Goal: Communication & Community: Answer question/provide support

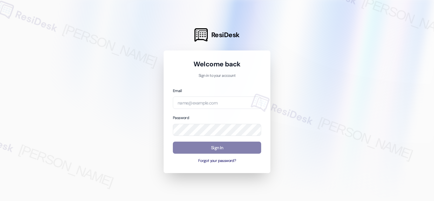
type input "automated-surveys-balfour_beatty_communities-[PERSON_NAME].acueza@balfour_beatt…"
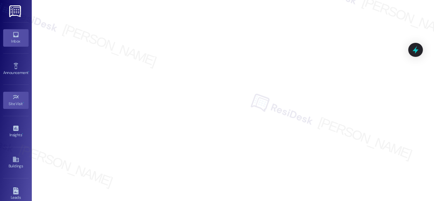
click at [13, 35] on icon at bounding box center [15, 34] width 5 height 5
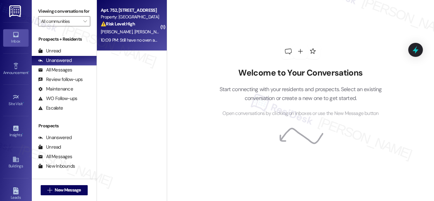
click at [139, 23] on div "⚠️ Risk Level: High The resident reports a non-functional oven and a leaking to…" at bounding box center [130, 24] width 59 height 7
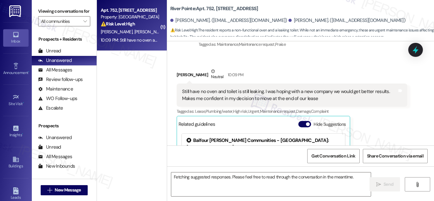
scroll to position [2093, 0]
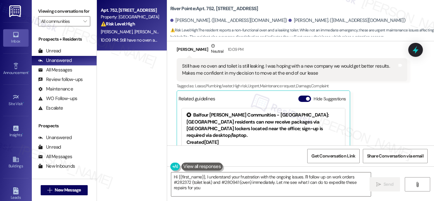
type textarea "Hi {{first_name}}, I understand your frustration with the ongoing issues. I'll …"
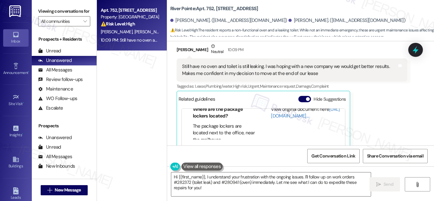
scroll to position [2026, 0]
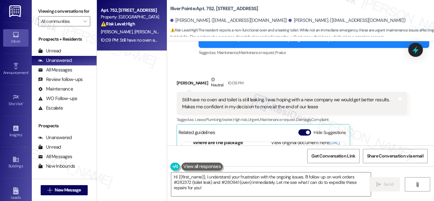
click at [244, 97] on div "Still have no oven and toilet is still leaking. I was hoping with a new company…" at bounding box center [289, 104] width 215 height 14
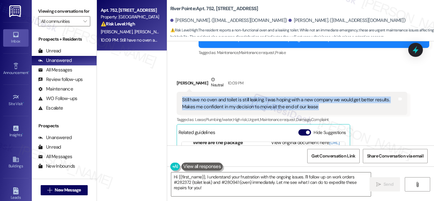
click at [244, 97] on div "Still have no oven and toilet is still leaking. I was hoping with a new company…" at bounding box center [289, 104] width 215 height 14
copy div "Still have no oven and toilet is still leaking. I was hoping with a new company…"
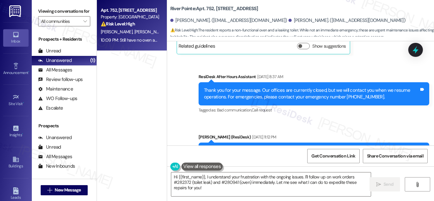
scroll to position [1903, 0]
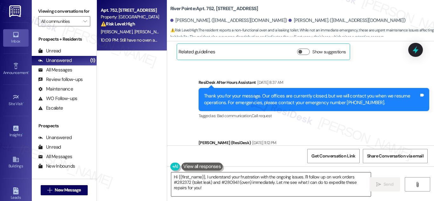
click at [227, 185] on textarea "Hi {{first_name}}, I understand your frustration with the ongoing issues. I'll …" at bounding box center [271, 185] width 200 height 24
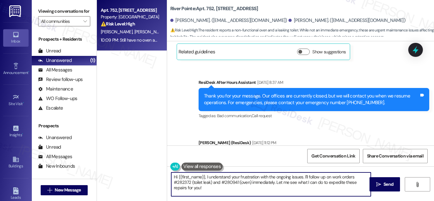
click at [227, 185] on textarea "Hi {{first_name}}, I understand your frustration with the ongoing issues. I'll …" at bounding box center [271, 185] width 200 height 24
click at [231, 191] on textarea "Hi {{first_name}}, I understand your frustration with the ongoing issues. I'll …" at bounding box center [271, 185] width 200 height 24
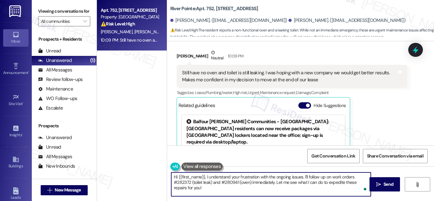
scroll to position [2026, 0]
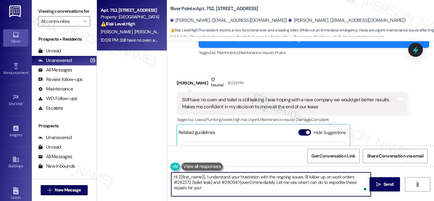
click at [225, 180] on textarea "Hi {{first_name}}, I understand your frustration with the ongoing issues. I'll …" at bounding box center [271, 185] width 200 height 24
click at [229, 181] on textarea "Hi {{first_name}}, I understand your frustration with the ongoing issues. I'll …" at bounding box center [271, 185] width 200 height 24
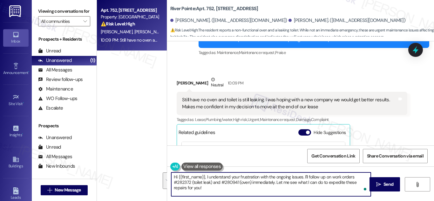
click at [305, 178] on textarea "Hi {{first_name}}, I understand your frustration with the ongoing issues. I'll …" at bounding box center [271, 185] width 200 height 24
click at [182, 182] on textarea "Hi {{first_name}}, I understand your frustration with the ongoing issues. I'll …" at bounding box center [271, 185] width 200 height 24
click at [362, 62] on div "Received via SMS Melissa Hoskins Neutral 10:09 PM Still have no oven and toilet…" at bounding box center [300, 144] width 267 height 164
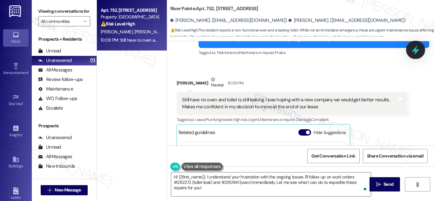
click at [419, 50] on icon at bounding box center [416, 50] width 11 height 11
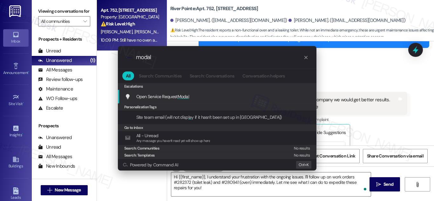
type input "modal"
click at [158, 98] on span "Open Service Request Modal" at bounding box center [162, 97] width 53 height 6
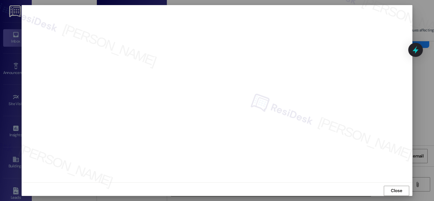
scroll to position [0, 0]
click at [400, 196] on span "Close" at bounding box center [396, 194] width 11 height 7
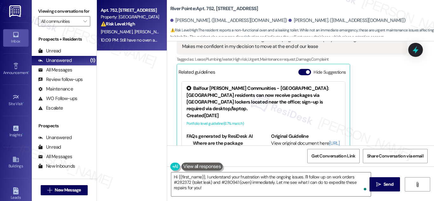
scroll to position [2093, 0]
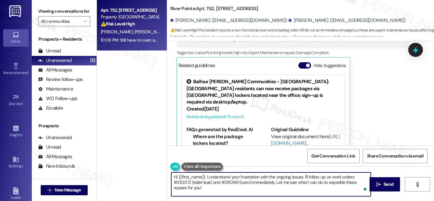
click at [199, 191] on textarea "Hi {{first_name}}, I understand your frustration with the ongoing issues. I'll …" at bounding box center [271, 185] width 200 height 24
click at [253, 176] on textarea "Hi {{first_name}}, I understand your frustration with the ongoing issues. I'll …" at bounding box center [271, 185] width 200 height 24
click at [304, 190] on textarea "Hi {{first_name}}, I understand your frustration with the ongoing issues. I'll …" at bounding box center [271, 185] width 200 height 24
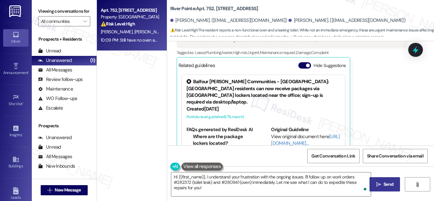
click at [388, 184] on span "Send" at bounding box center [389, 184] width 10 height 7
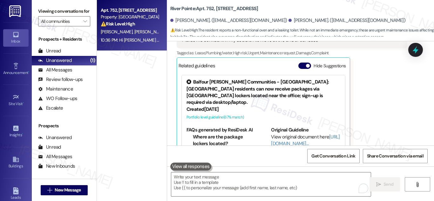
scroll to position [2151, 0]
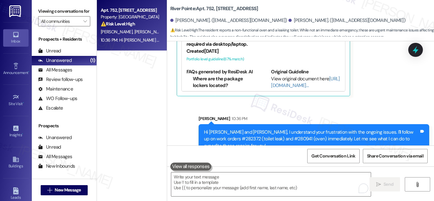
click at [397, 101] on div "Sent via SMS Sarah 10:36 PM Hi Cynthia and Melissa, I understand your frustrati…" at bounding box center [300, 130] width 267 height 58
click at [420, 51] on icon at bounding box center [416, 50] width 8 height 8
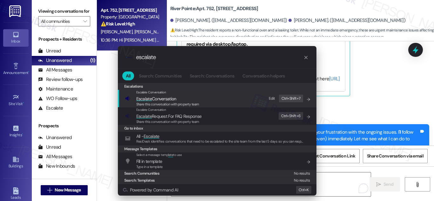
type input "escalate"
click at [167, 102] on div "Share this conversation with property team" at bounding box center [167, 105] width 63 height 6
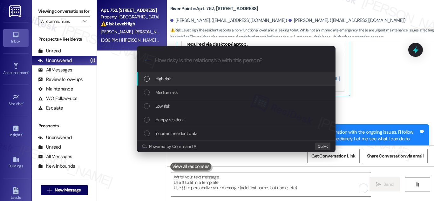
click at [146, 79] on div "List of options" at bounding box center [147, 79] width 6 height 6
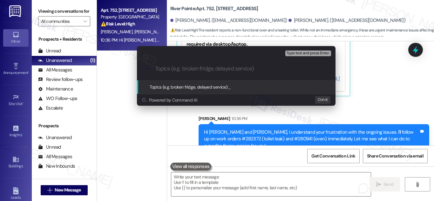
paste input "Oven & Toilet Repair Follow-Up"
type input "Oven & Toilet Repair Follow-Up"
click at [207, 85] on span "Topics (e.g. broken fridge, delayed service):" at bounding box center [189, 87] width 79 height 6
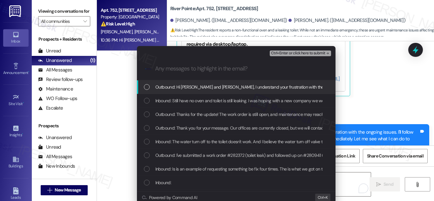
click at [145, 86] on div "List of options" at bounding box center [147, 87] width 6 height 6
click at [145, 86] on icon "List of options" at bounding box center [147, 87] width 4 height 4
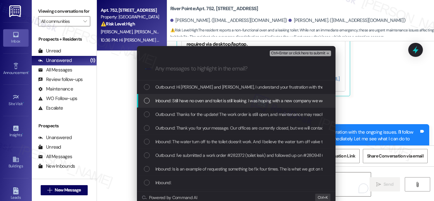
click at [146, 99] on div "List of options" at bounding box center [147, 101] width 6 height 6
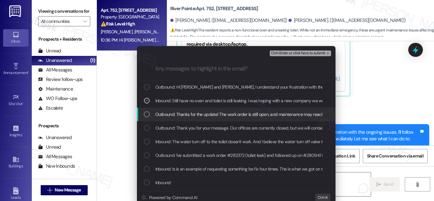
click at [145, 114] on div "List of options" at bounding box center [147, 115] width 6 height 6
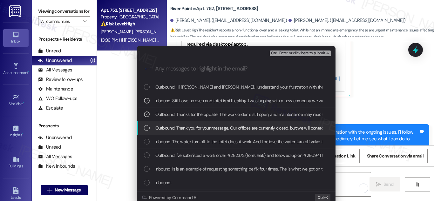
click at [144, 128] on div "List of options" at bounding box center [147, 128] width 6 height 6
click at [145, 127] on icon "List of options" at bounding box center [147, 128] width 4 height 4
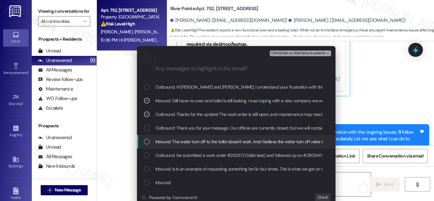
click at [144, 142] on div "List of options" at bounding box center [147, 142] width 6 height 6
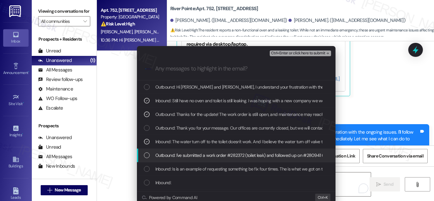
click at [144, 155] on div "List of options" at bounding box center [147, 156] width 6 height 6
click at [145, 155] on icon "List of options" at bounding box center [147, 155] width 4 height 4
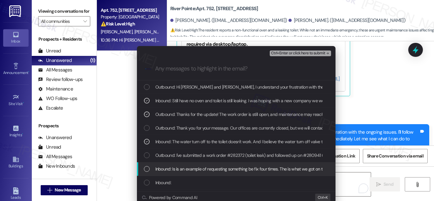
click at [145, 168] on div "List of options" at bounding box center [147, 169] width 6 height 6
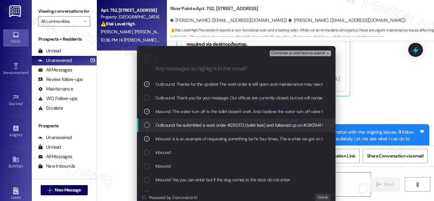
scroll to position [64, 0]
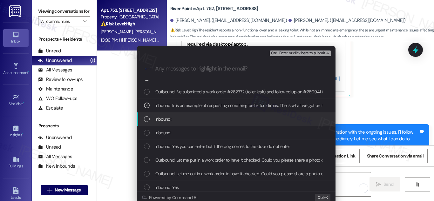
click at [147, 120] on div "List of options" at bounding box center [147, 119] width 6 height 6
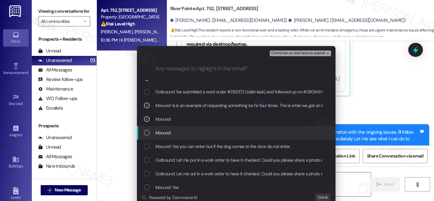
click at [144, 134] on div "List of options" at bounding box center [147, 133] width 6 height 6
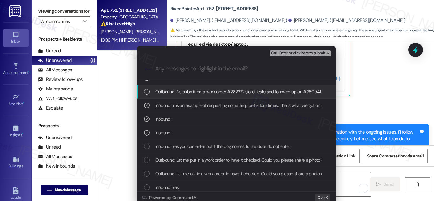
click at [305, 53] on span "Ctrl+Enter or click here to submit" at bounding box center [298, 53] width 54 height 4
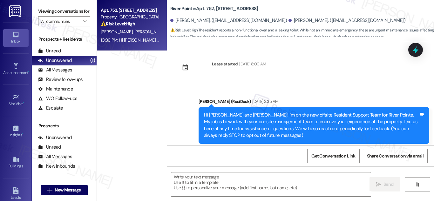
scroll to position [2167, 0]
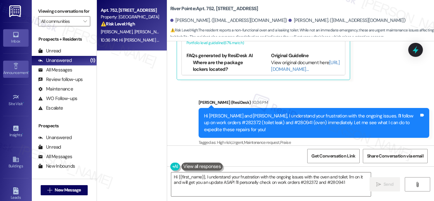
type textarea "Hi {{first_name}}, I understand your frustration with the ongoing issues with t…"
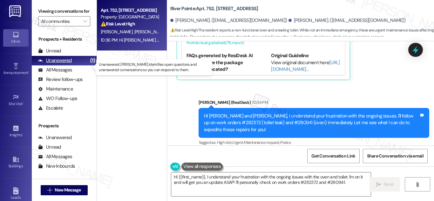
click at [60, 64] on div "Unanswered" at bounding box center [55, 60] width 34 height 7
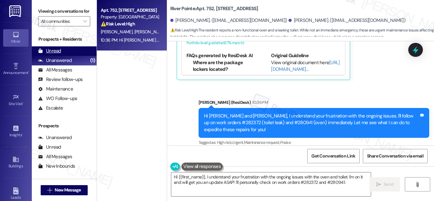
click at [57, 54] on div "Unread" at bounding box center [49, 51] width 23 height 7
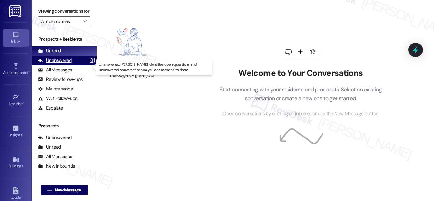
click at [54, 64] on div "Unanswered" at bounding box center [55, 60] width 34 height 7
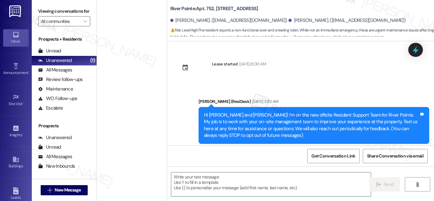
scroll to position [2304, 0]
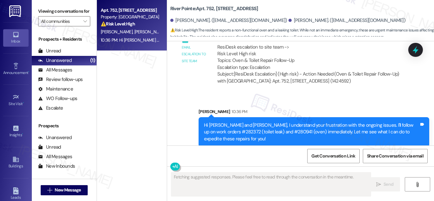
click at [134, 36] on div "C. Hoskins M. Hoskins" at bounding box center [130, 32] width 60 height 8
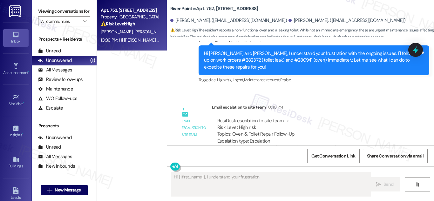
scroll to position [2230, 0]
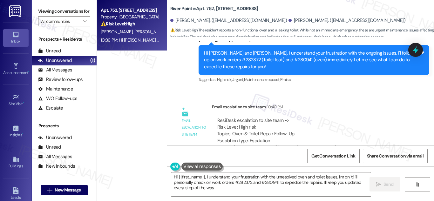
type textarea "Hi {{first_name}}, I understand your frustration with the unresolved oven and t…"
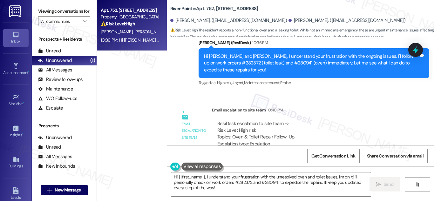
scroll to position [2304, 0]
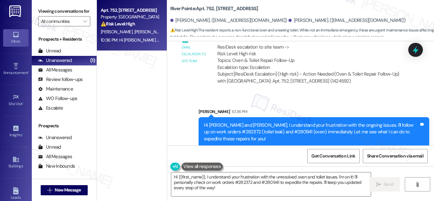
drag, startPoint x: 242, startPoint y: 126, endPoint x: 174, endPoint y: 120, distance: 68.3
click at [174, 120] on div "Sent via SMS Sarah 10:36 PM Hi Cynthia and Melissa, I understand your frustrati…" at bounding box center [300, 123] width 267 height 58
click at [300, 122] on div "Hi [PERSON_NAME] and [PERSON_NAME], I understand your frustration with the ongo…" at bounding box center [311, 132] width 215 height 20
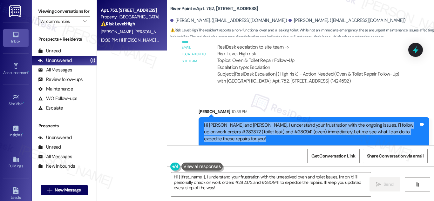
click at [300, 122] on div "Hi [PERSON_NAME] and [PERSON_NAME], I understand your frustration with the ongo…" at bounding box center [311, 132] width 215 height 20
copy div "Hi Cynthia and Melissa, I understand your frustration with the ongoing issues. …"
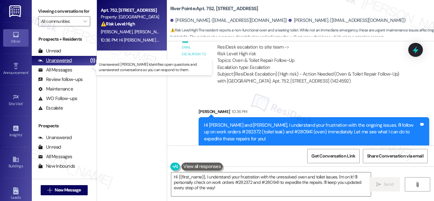
click at [60, 64] on div "Unanswered" at bounding box center [55, 60] width 34 height 7
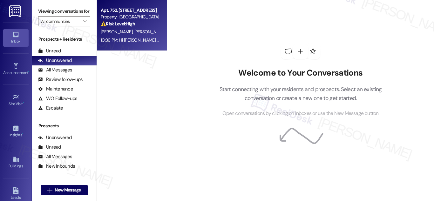
click at [133, 27] on div "⚠️ Risk Level: High The resident reports a non-functional oven and a leaking to…" at bounding box center [130, 24] width 59 height 7
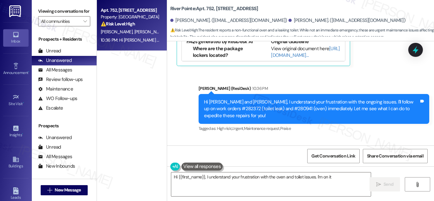
scroll to position [2246, 0]
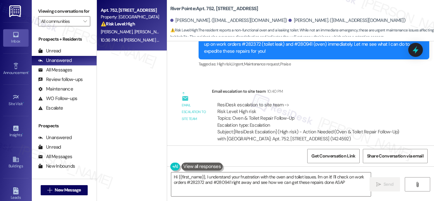
type textarea "Hi {{first_name}}, I understand your frustration with the oven and toilet issue…"
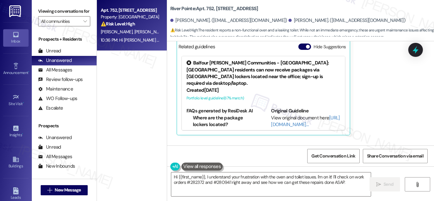
scroll to position [2119, 0]
